Goal: Navigation & Orientation: Find specific page/section

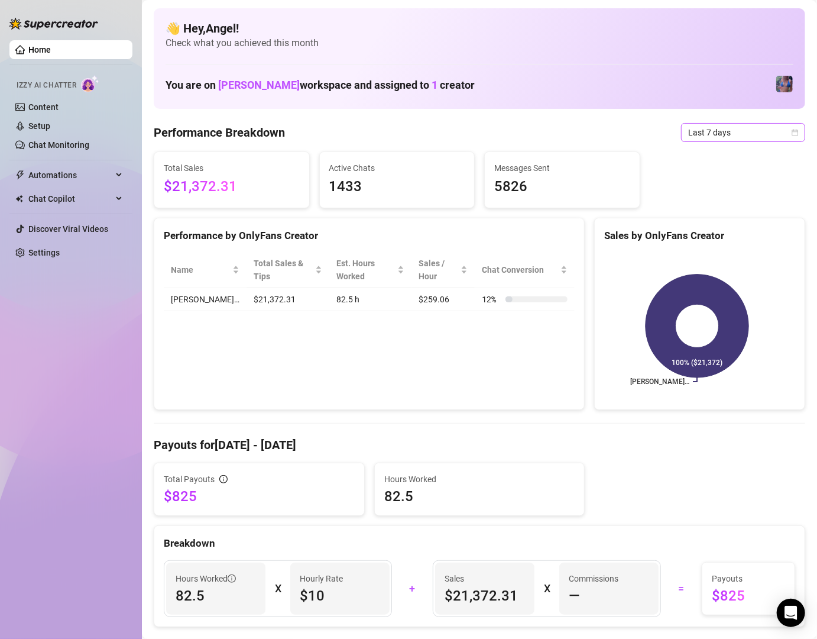
click at [763, 132] on span "Last 7 days" at bounding box center [743, 133] width 110 height 18
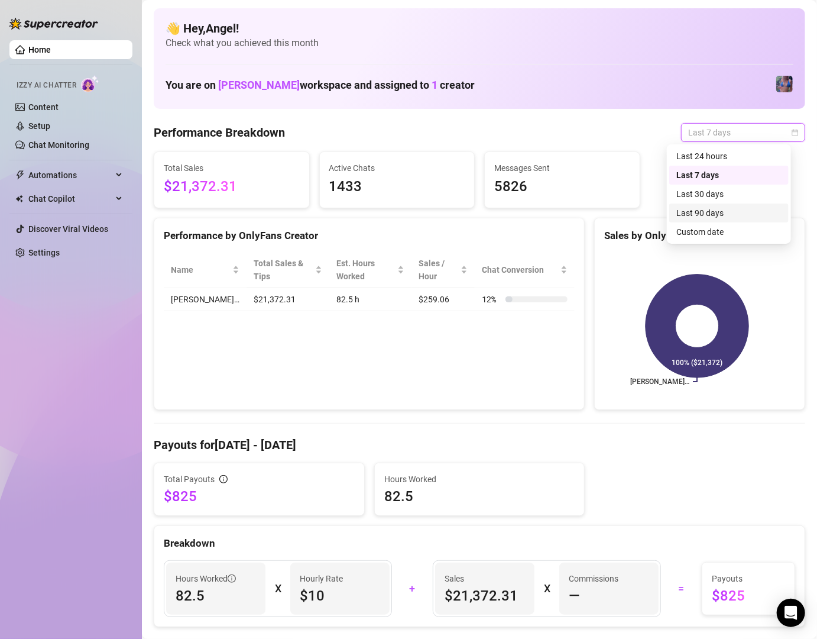
click at [743, 216] on div "Last 90 days" at bounding box center [729, 212] width 105 height 13
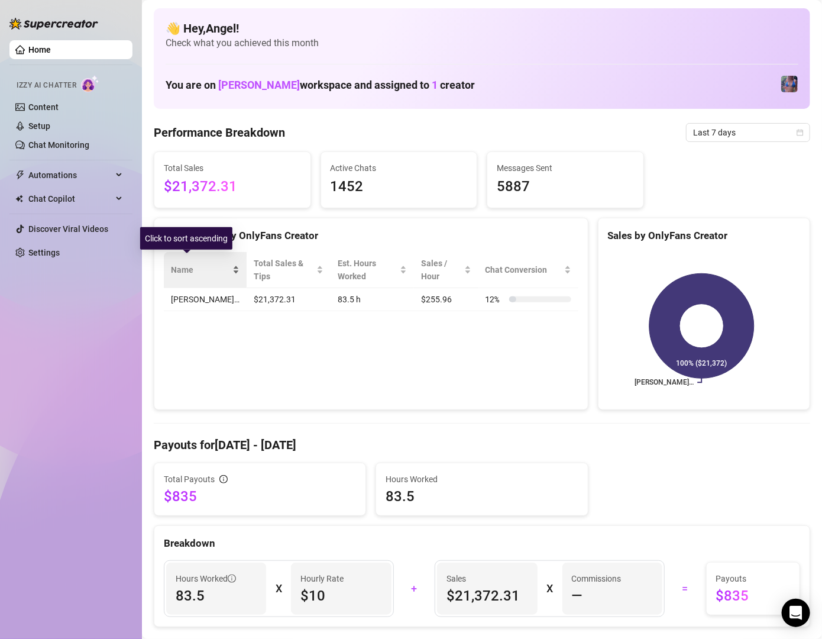
click at [199, 263] on div "Name" at bounding box center [205, 269] width 69 height 13
click at [203, 268] on div "Name" at bounding box center [205, 269] width 69 height 13
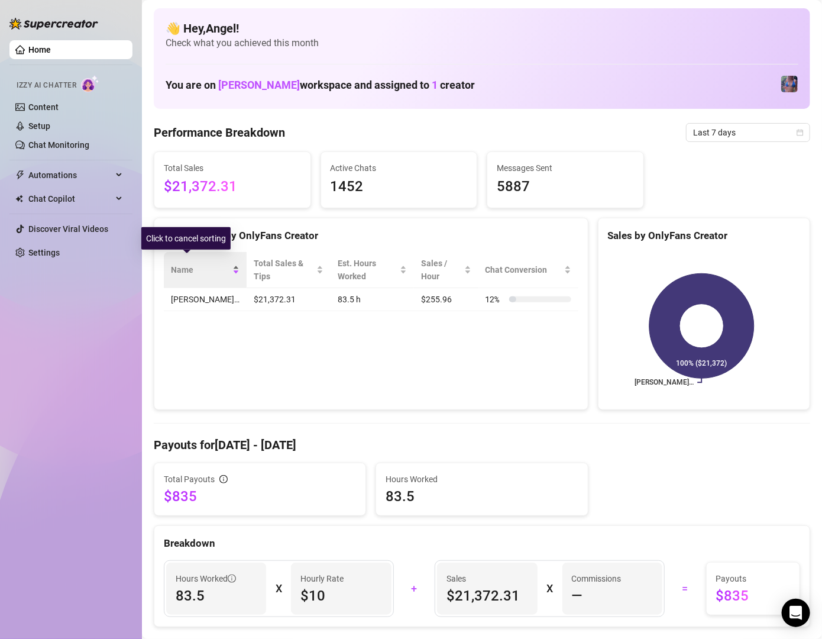
click at [203, 268] on div "Name" at bounding box center [205, 269] width 69 height 13
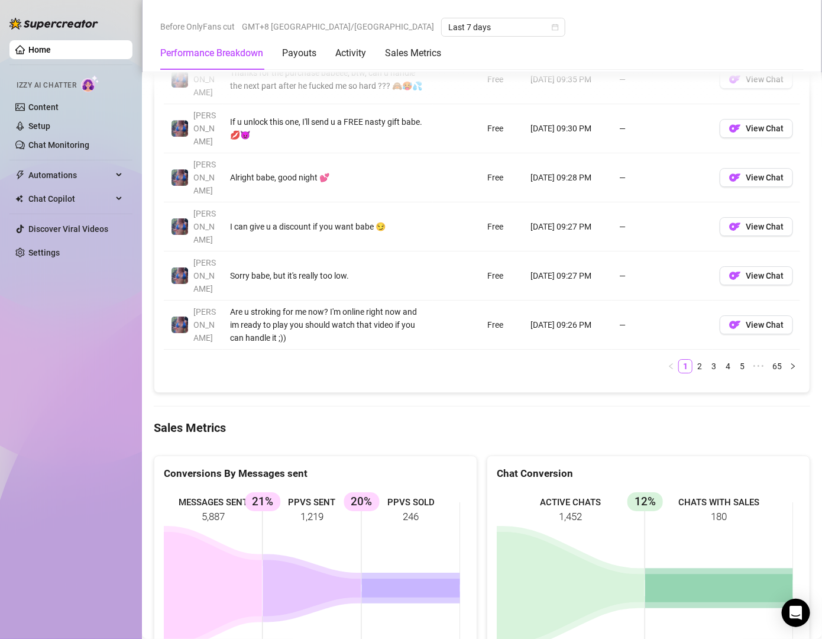
scroll to position [1355, 0]
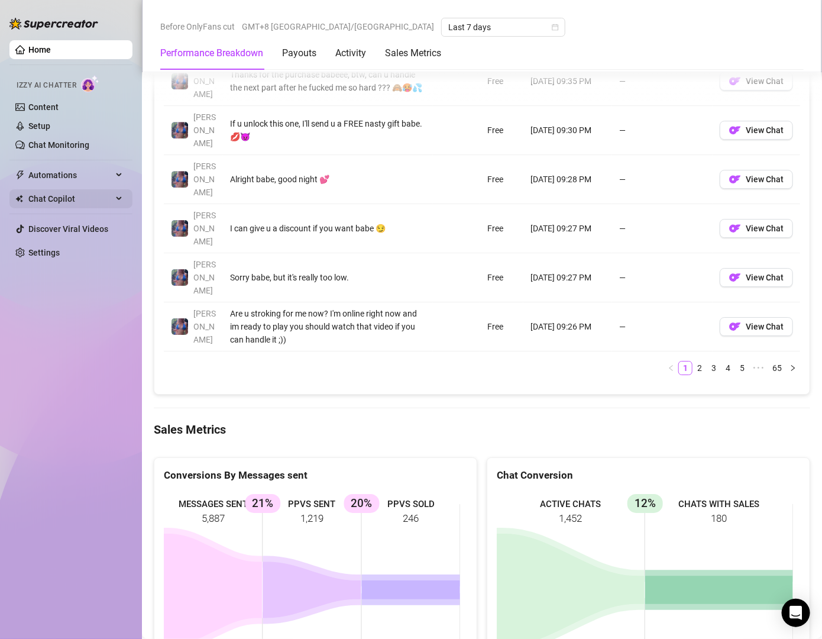
click at [112, 200] on div "Chat Copilot" at bounding box center [70, 198] width 123 height 19
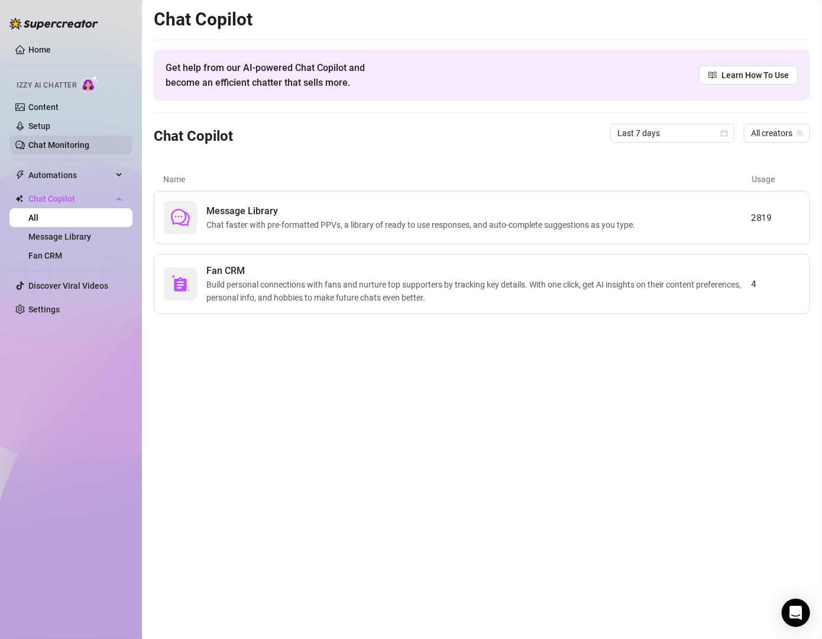
click at [85, 140] on link "Chat Monitoring" at bounding box center [58, 144] width 61 height 9
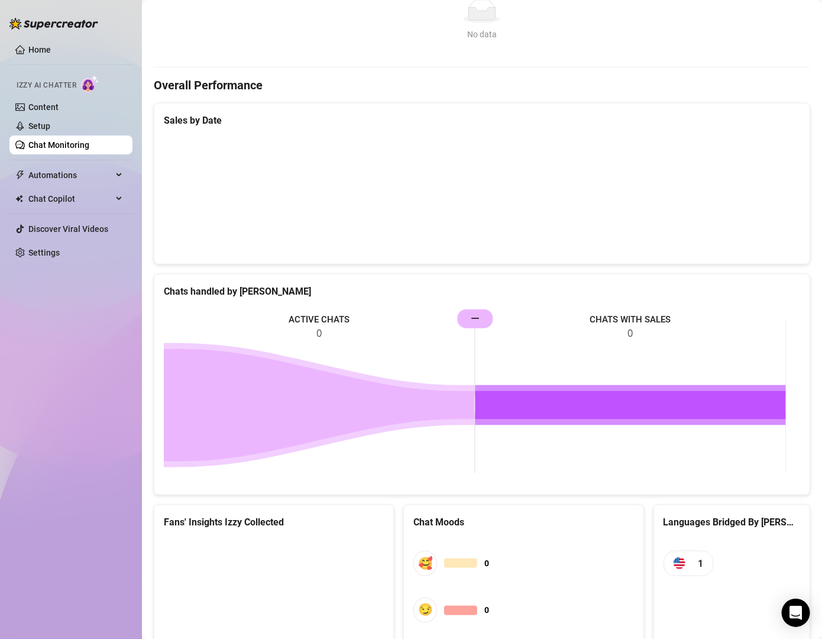
scroll to position [170, 0]
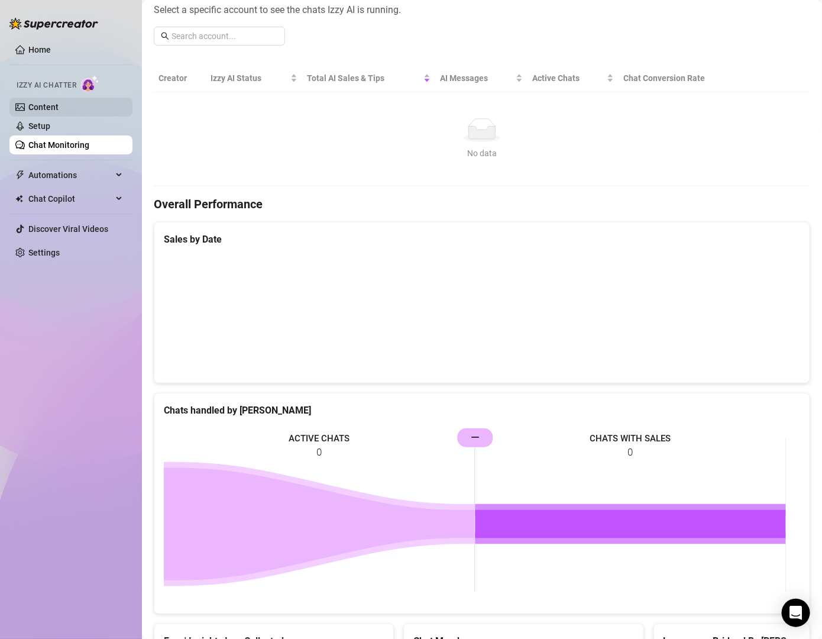
click at [59, 102] on link "Content" at bounding box center [43, 106] width 30 height 9
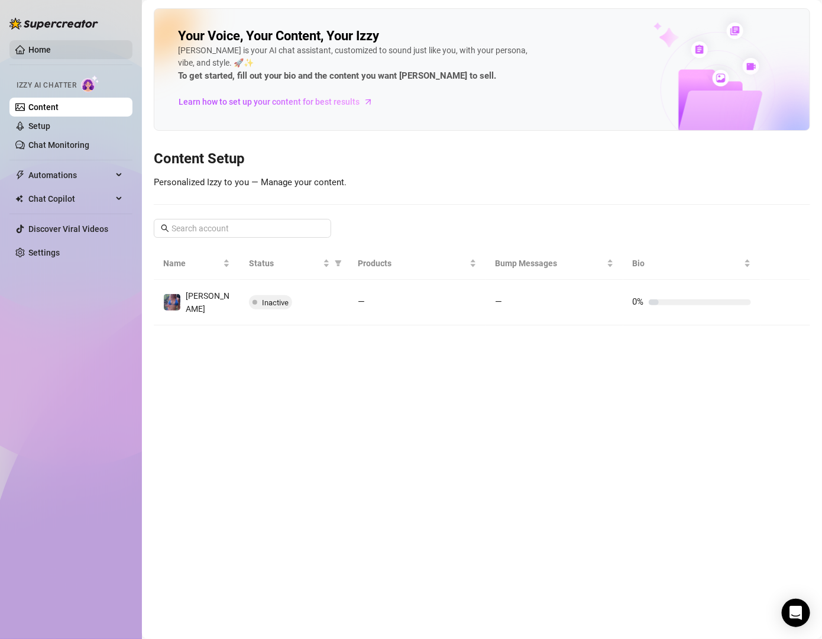
click at [51, 48] on link "Home" at bounding box center [39, 49] width 22 height 9
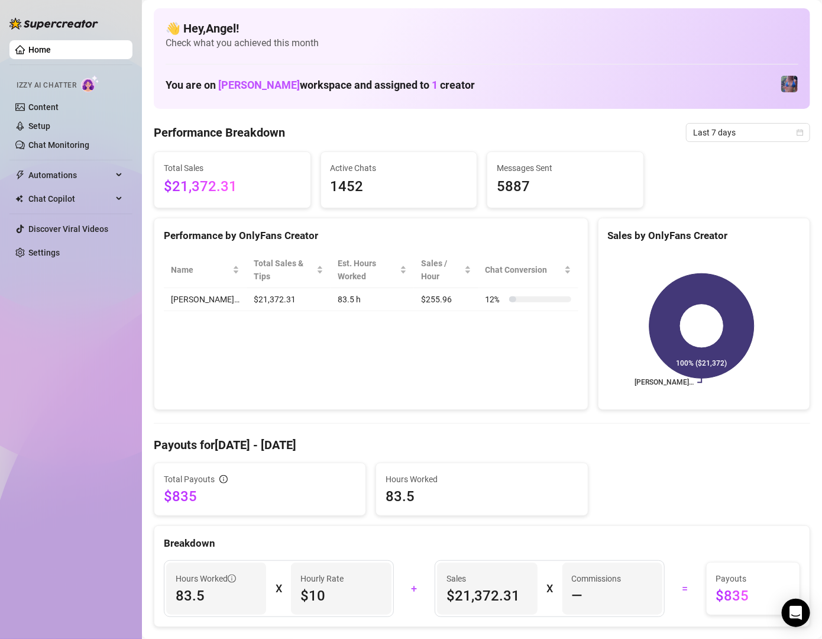
click at [462, 344] on div "Performance by OnlyFans Creator Name Total Sales & Tips Est. Hours Worked Sales…" at bounding box center [371, 314] width 435 height 193
